Goal: Use online tool/utility: Utilize a website feature to perform a specific function

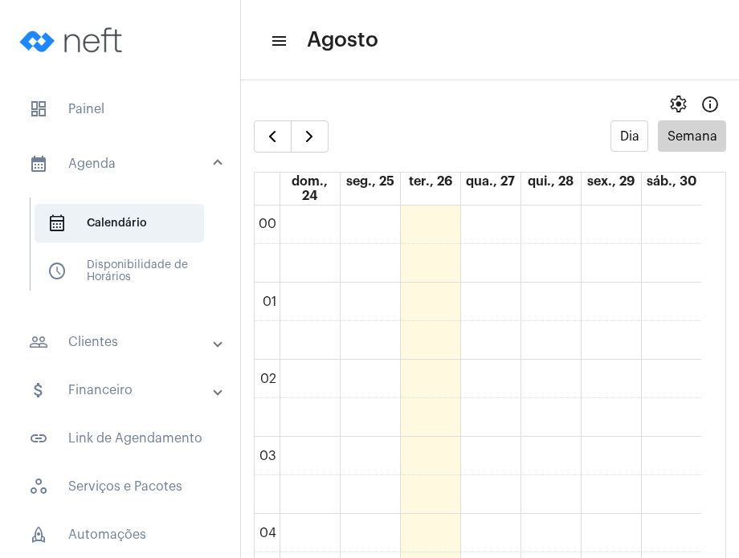
click at [88, 118] on span "dashboard Painel" at bounding box center [120, 109] width 208 height 39
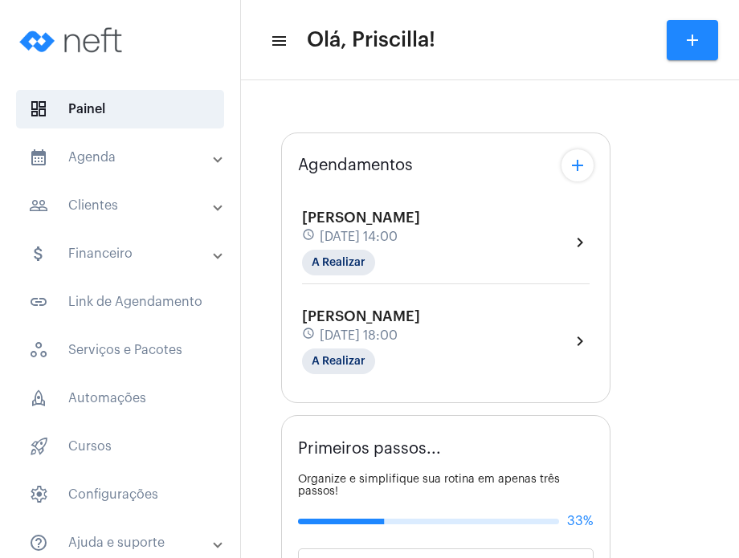
type input "[URL][DOMAIN_NAME]"
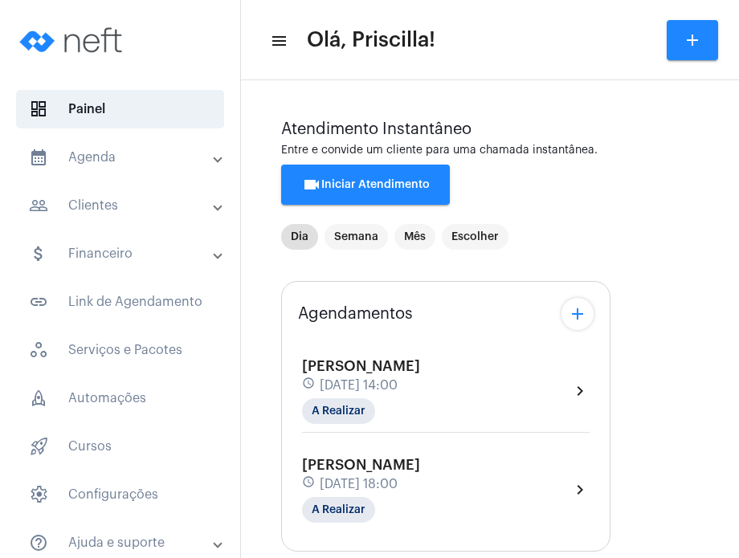
click at [473, 385] on div "[PERSON_NAME] schedule [DATE] 14:00 A Realizar chevron_right" at bounding box center [445, 391] width 287 height 66
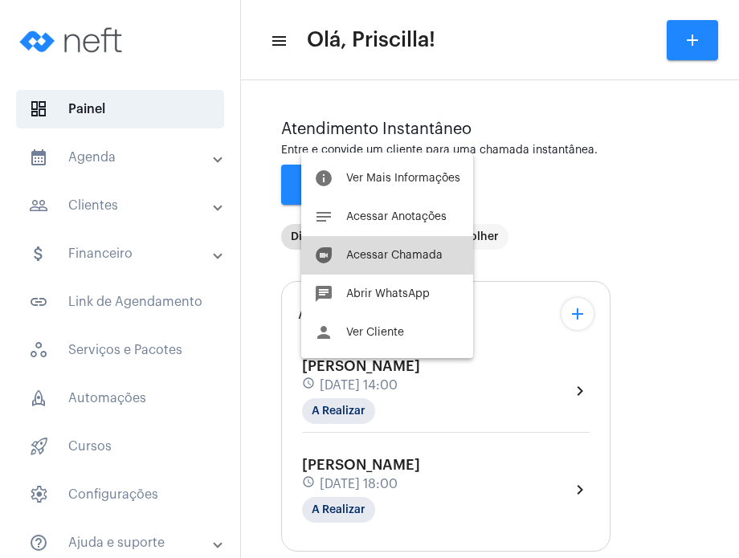
click at [414, 259] on span "Acessar Chamada" at bounding box center [394, 255] width 96 height 11
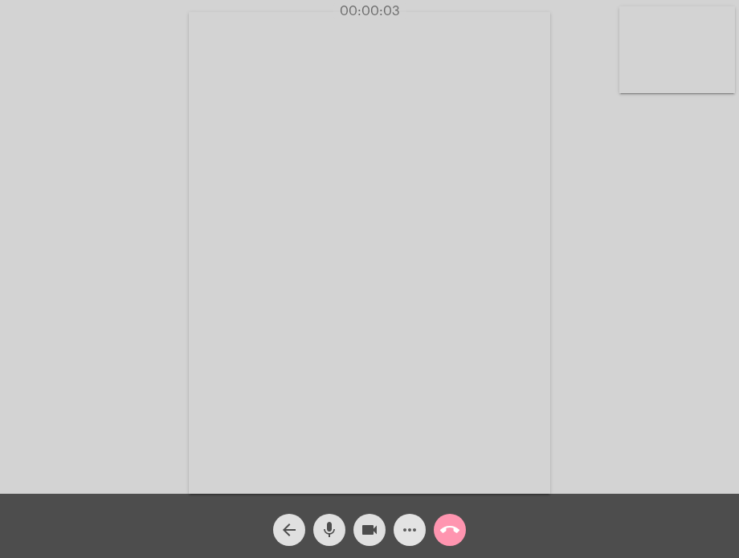
click at [401, 532] on mat-icon "more_horiz" at bounding box center [409, 529] width 19 height 19
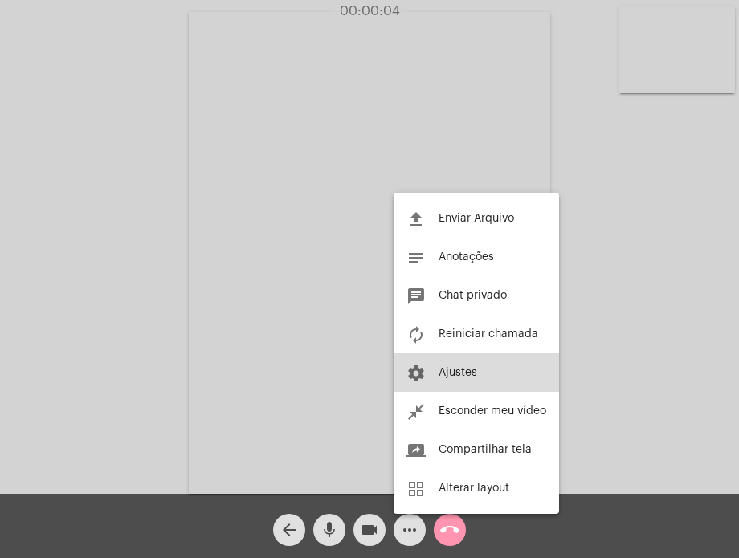
click at [443, 383] on button "settings Ajustes" at bounding box center [475, 372] width 165 height 39
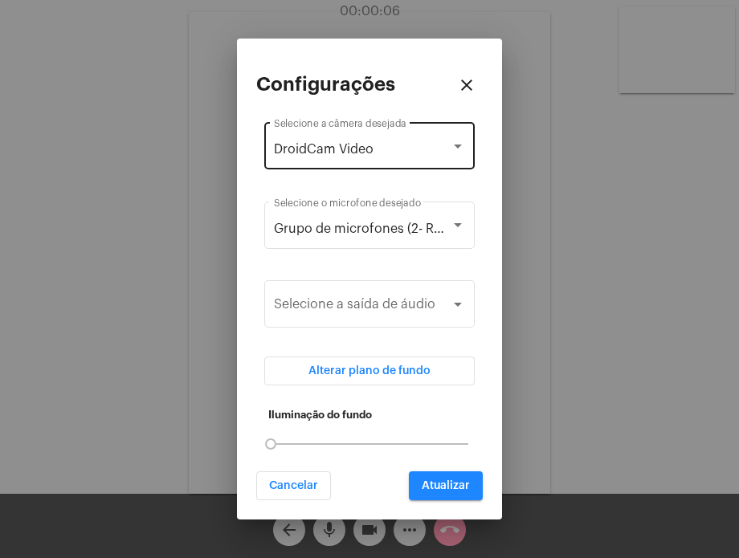
click at [438, 160] on div "DroidCam Video Selecione a câmera desejada" at bounding box center [369, 144] width 191 height 51
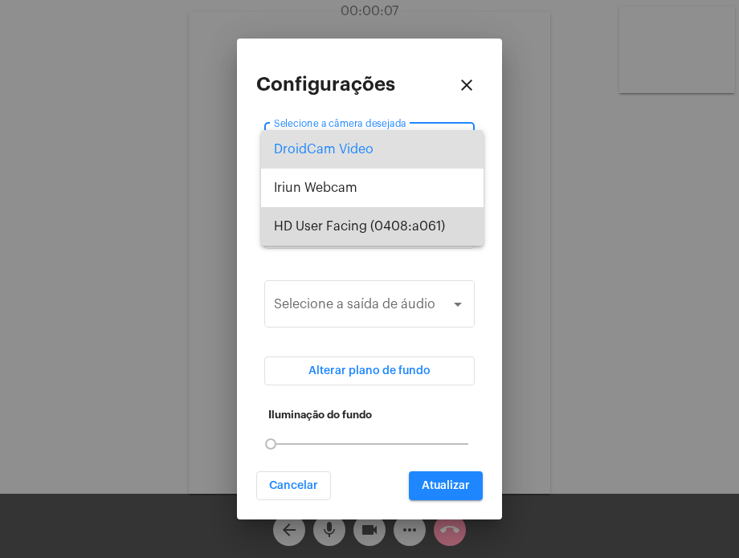
click at [430, 218] on span "HD User Facing (0408:a061)" at bounding box center [372, 226] width 197 height 39
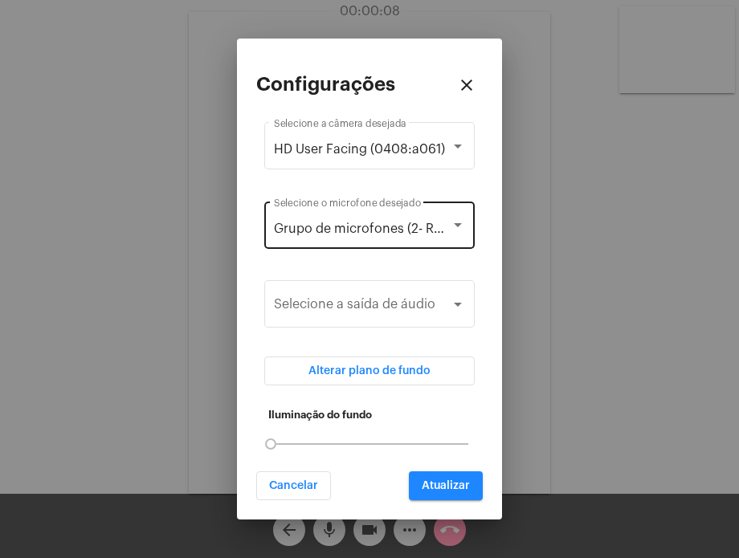
click at [430, 220] on div "Grupo de microfones (2- Realtek(R) Audio) Selecione o microfone desejado" at bounding box center [369, 223] width 191 height 51
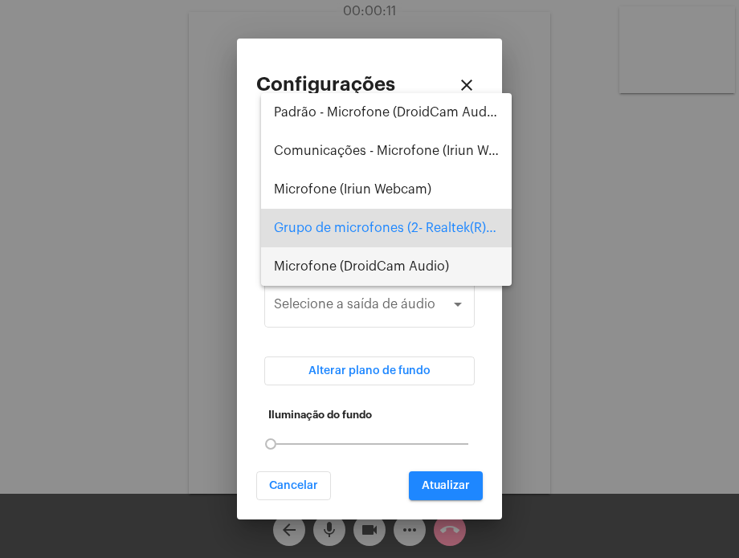
drag, startPoint x: 430, startPoint y: 259, endPoint x: 424, endPoint y: 271, distance: 13.6
click at [424, 271] on span "Microfone (DroidCam Audio)" at bounding box center [386, 266] width 225 height 39
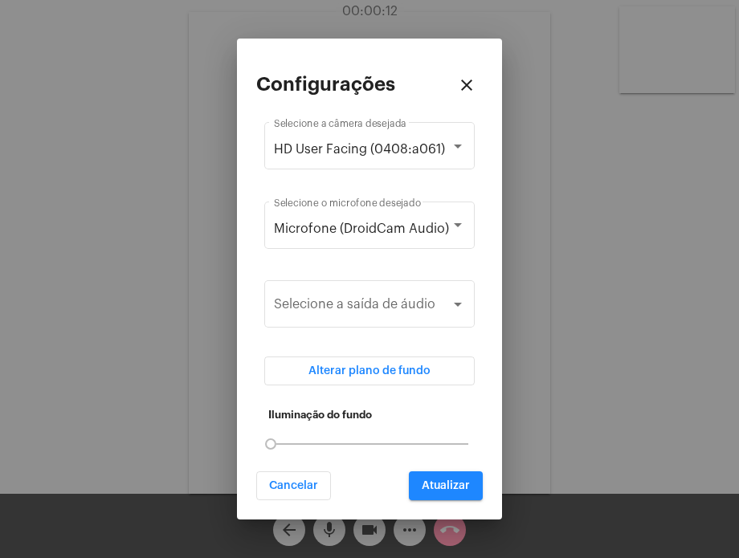
click at [424, 271] on div "Configurações close HD User Facing (0408:a061) Selecione a câmera desejada Micr…" at bounding box center [369, 279] width 226 height 442
click at [425, 222] on span "Microfone (DroidCam Audio)" at bounding box center [361, 228] width 175 height 13
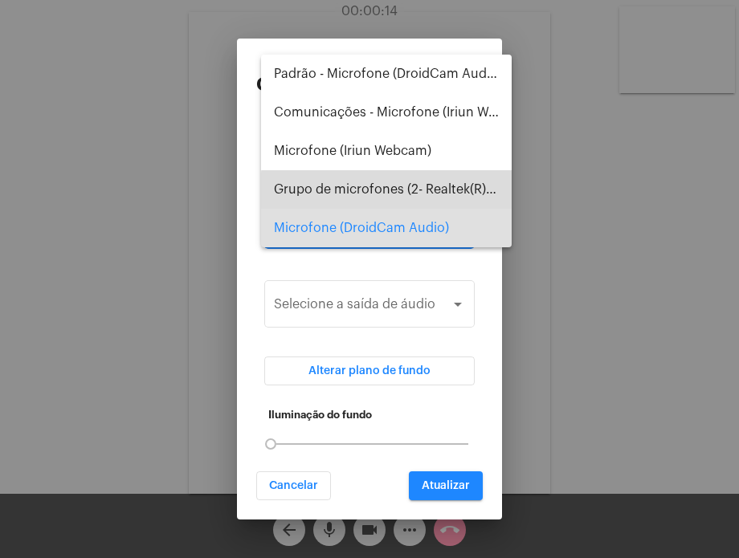
click at [427, 195] on span "Grupo de microfones (2- Realtek(R) Audio)" at bounding box center [386, 189] width 225 height 39
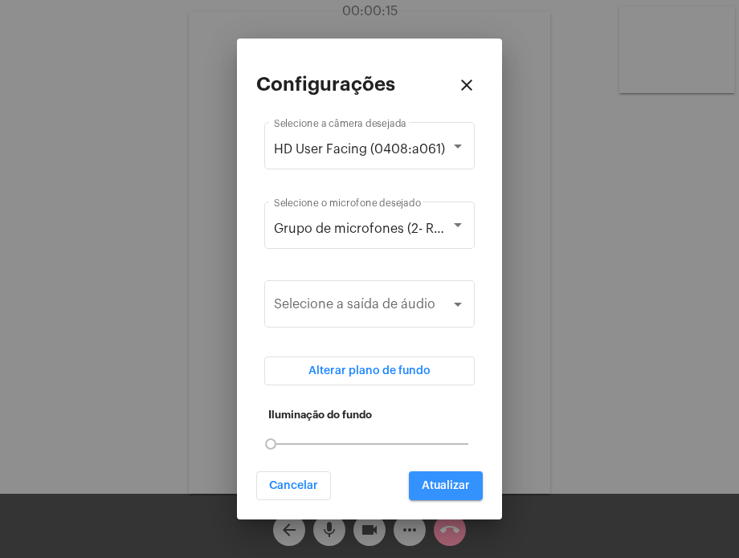
click at [447, 484] on span "Atualizar" at bounding box center [446, 485] width 48 height 11
